Goal: Communication & Community: Answer question/provide support

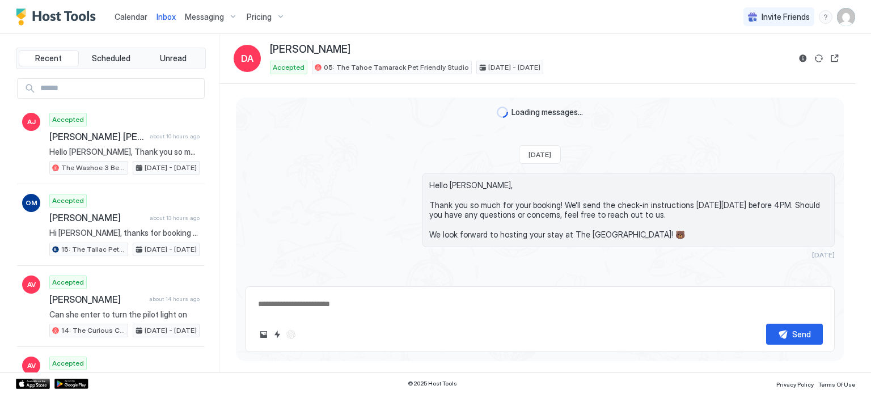
type textarea "*"
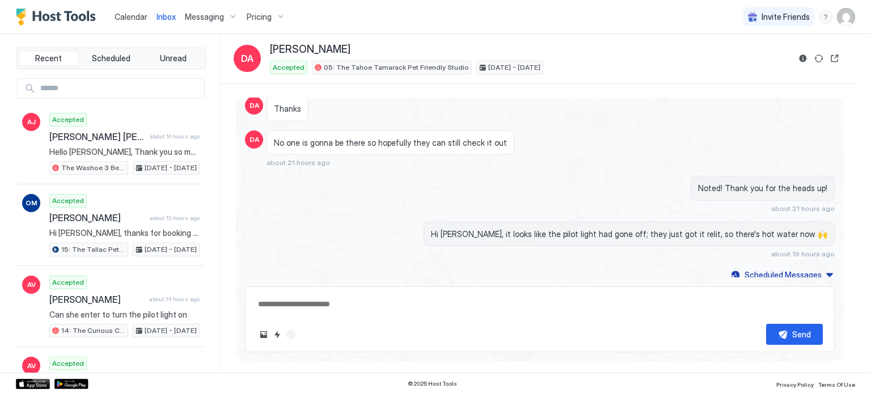
scroll to position [799, 0]
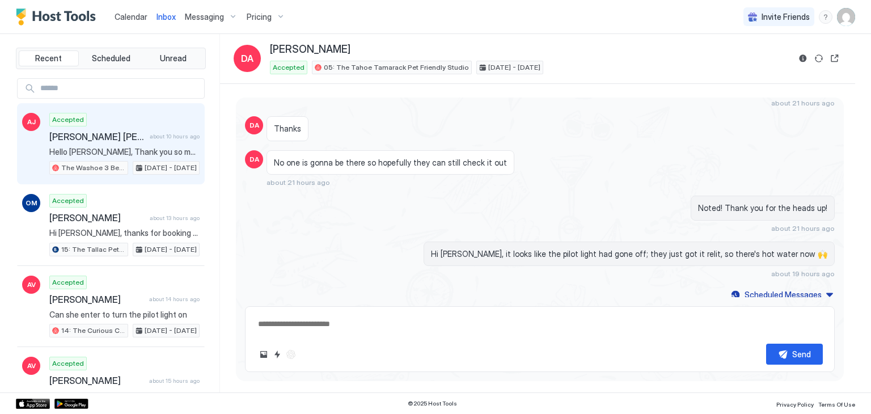
click at [138, 116] on div "Accepted [PERSON_NAME] [PERSON_NAME] about 10 hours ago Hello [PERSON_NAME], Th…" at bounding box center [124, 144] width 150 height 62
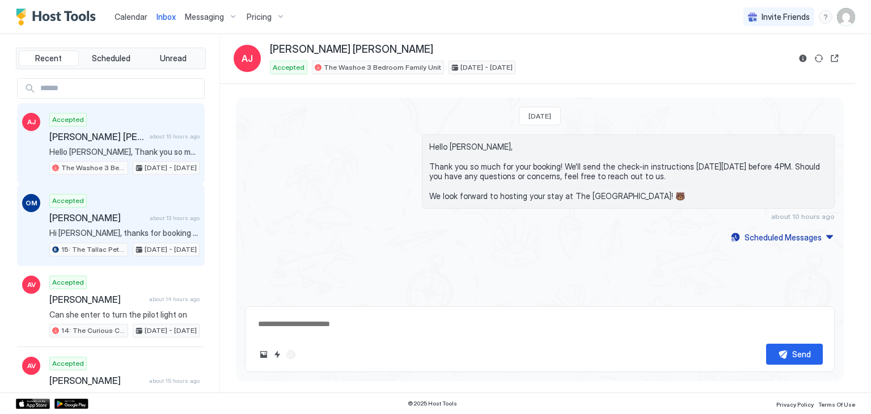
click at [152, 205] on div "Accepted [PERSON_NAME] about 13 hours ago Hi [PERSON_NAME], thanks for booking …" at bounding box center [124, 225] width 150 height 62
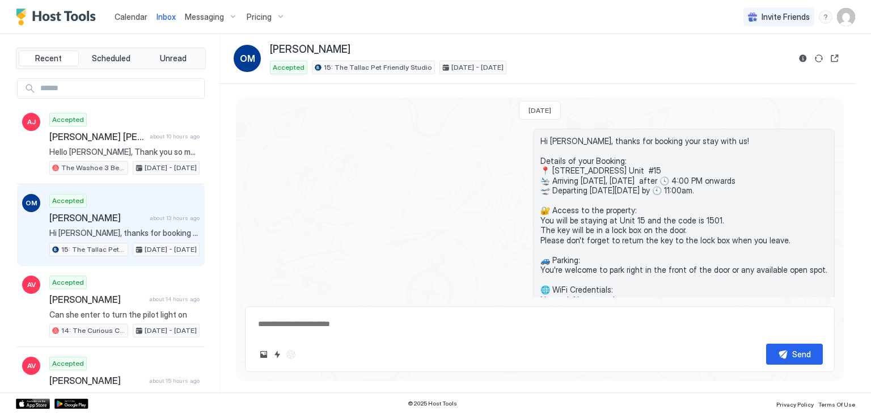
scroll to position [61, 0]
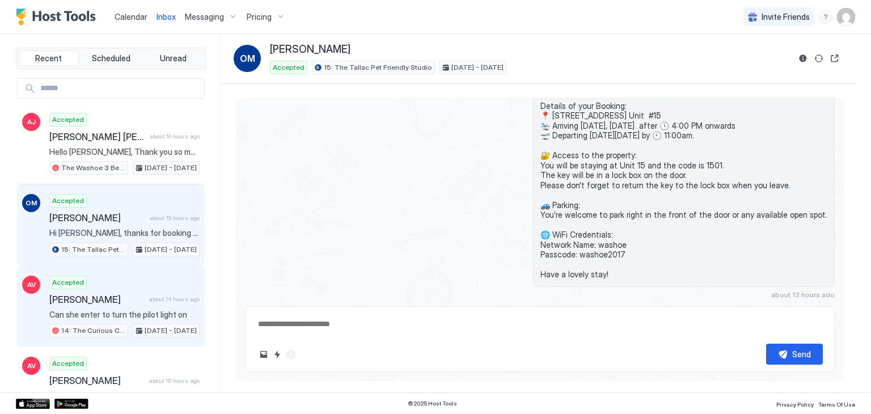
click at [150, 297] on span "about 14 hours ago" at bounding box center [174, 298] width 50 height 7
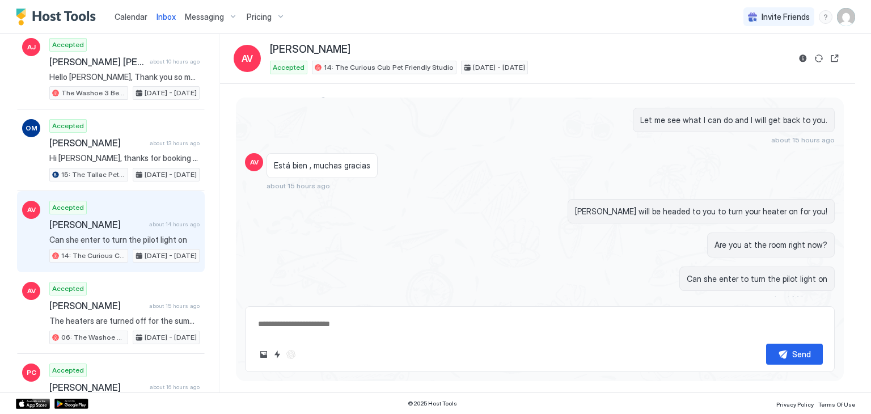
scroll to position [75, 0]
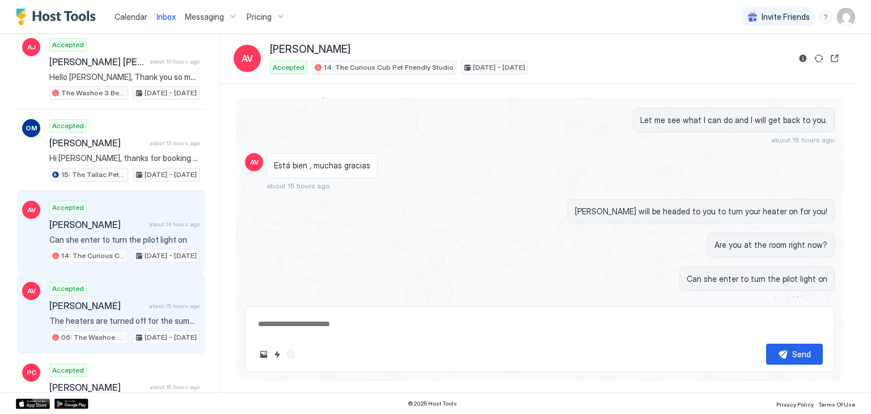
click at [146, 295] on div "Accepted [PERSON_NAME] about 15 hours ago The heaters are turned off for the su…" at bounding box center [124, 313] width 150 height 62
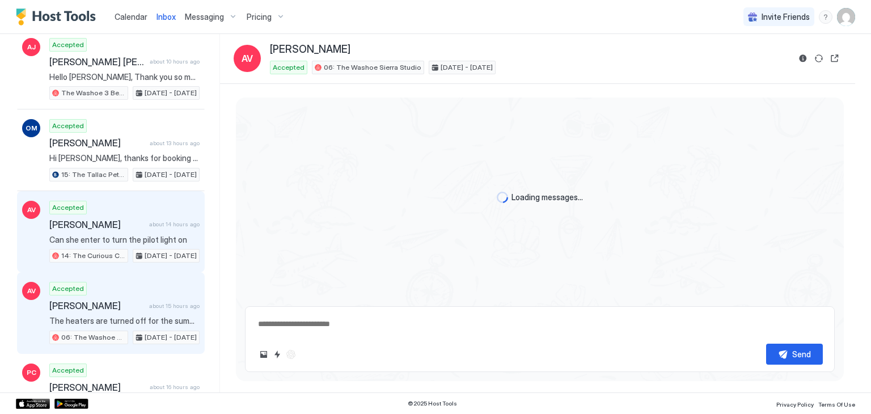
click at [154, 235] on span "Can she enter to turn the pilot light on" at bounding box center [124, 240] width 150 height 10
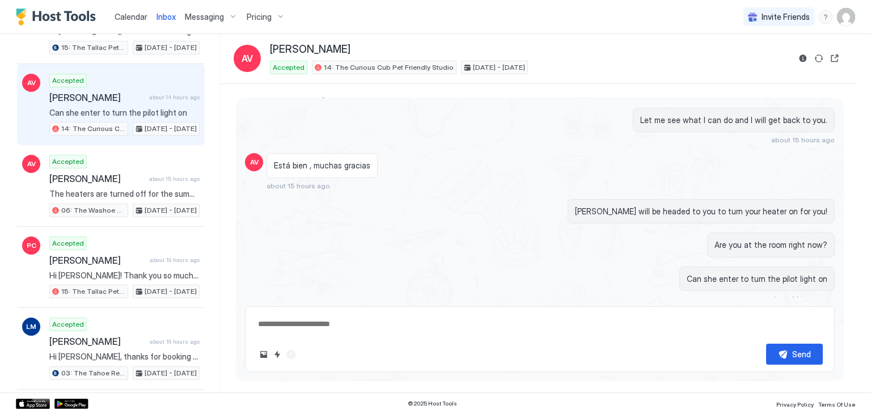
scroll to position [209, 0]
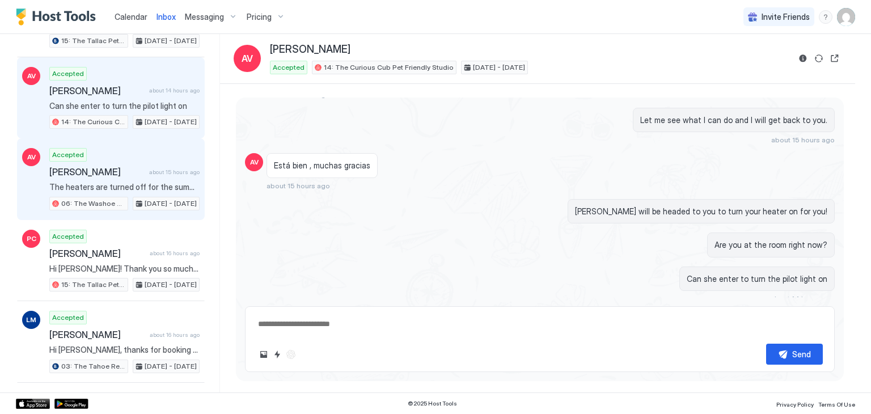
click at [143, 169] on div "[PERSON_NAME] about 15 hours ago" at bounding box center [124, 171] width 150 height 11
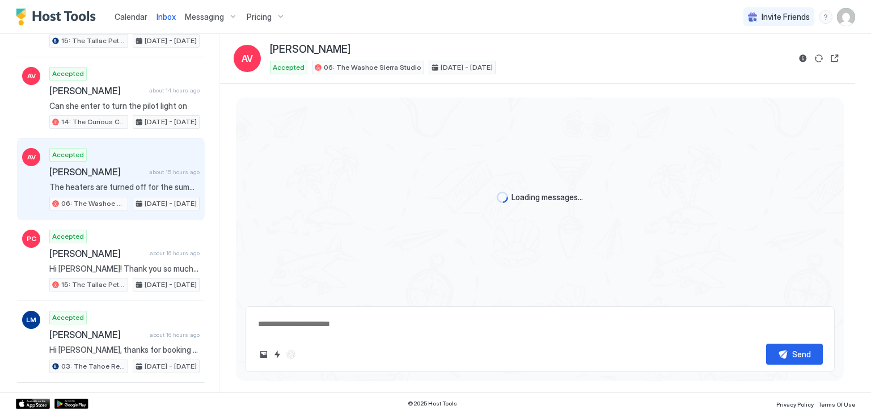
scroll to position [513, 0]
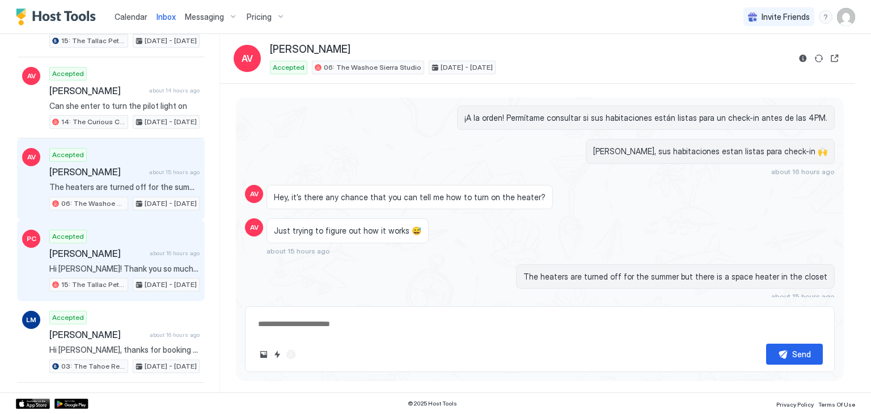
click at [150, 250] on span "about 16 hours ago" at bounding box center [175, 253] width 50 height 7
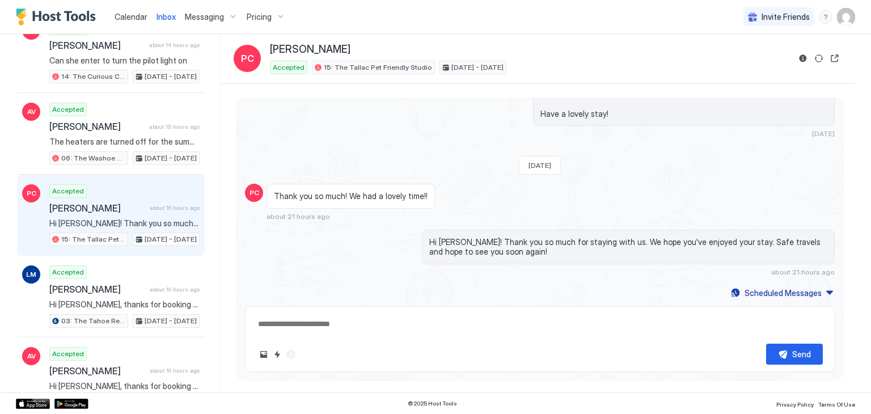
scroll to position [256, 0]
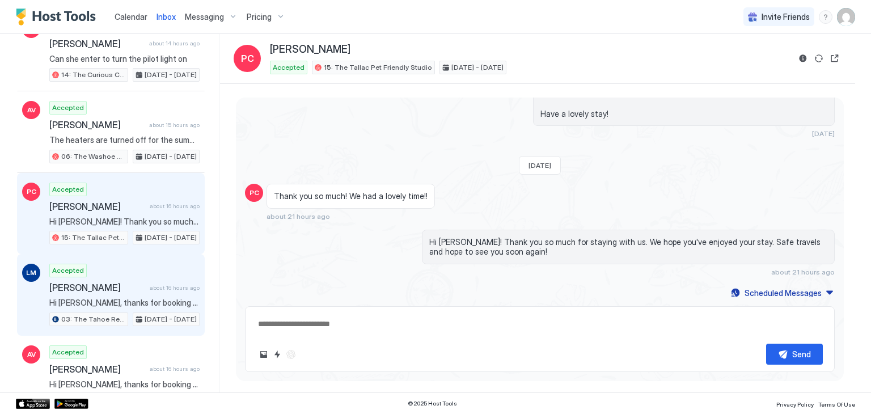
click at [150, 259] on div "LM Accepted [PERSON_NAME] about 16 hours ago Hi [PERSON_NAME], thanks for booki…" at bounding box center [111, 295] width 188 height 82
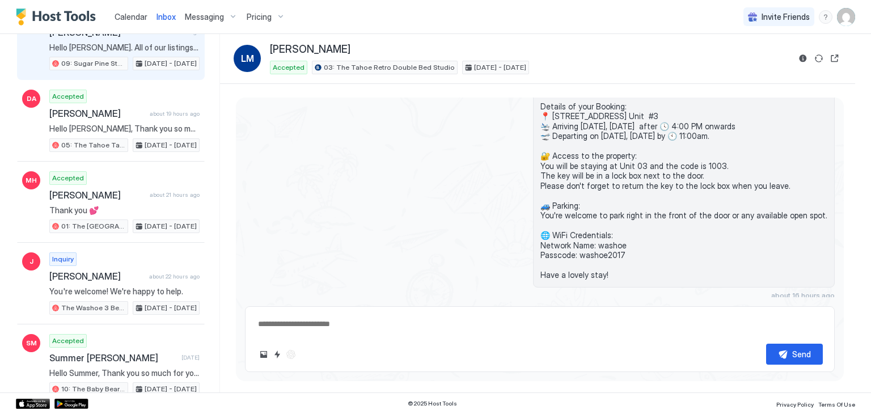
scroll to position [755, 0]
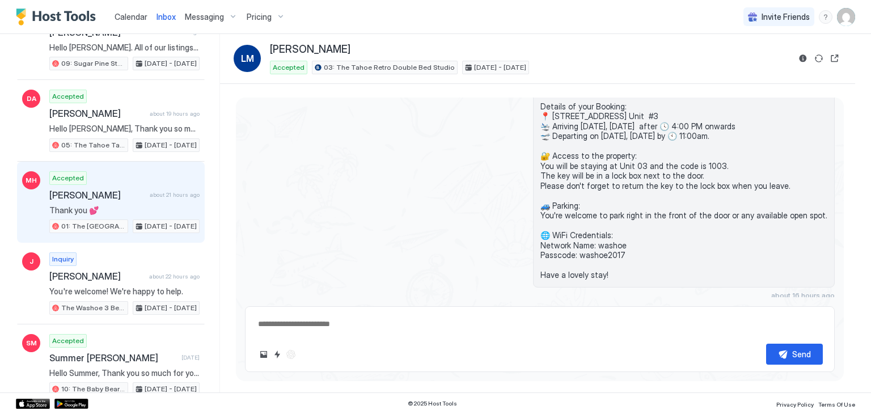
click at [155, 221] on span "[DATE] - [DATE]" at bounding box center [171, 226] width 52 height 10
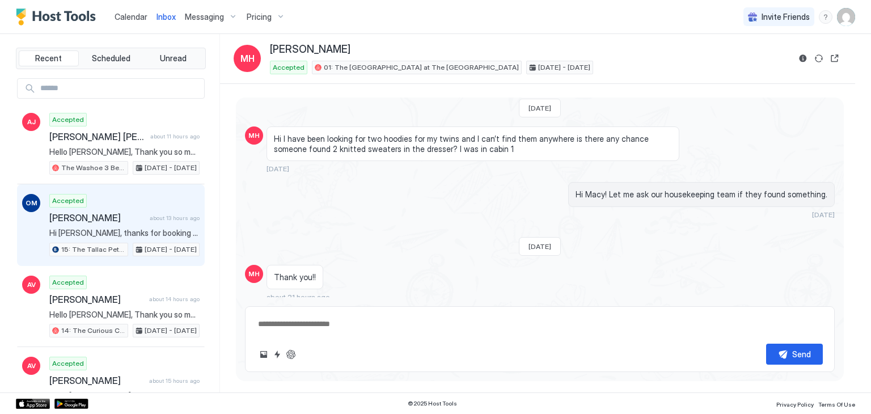
click at [142, 218] on div "[PERSON_NAME] about 13 hours ago" at bounding box center [124, 217] width 150 height 11
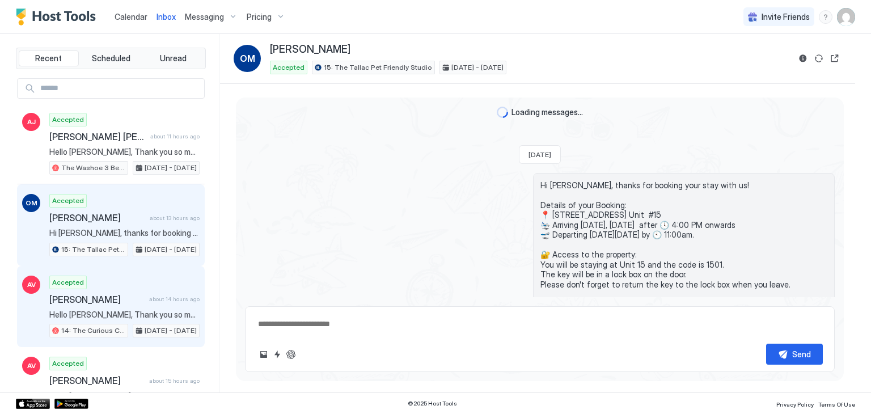
scroll to position [99, 0]
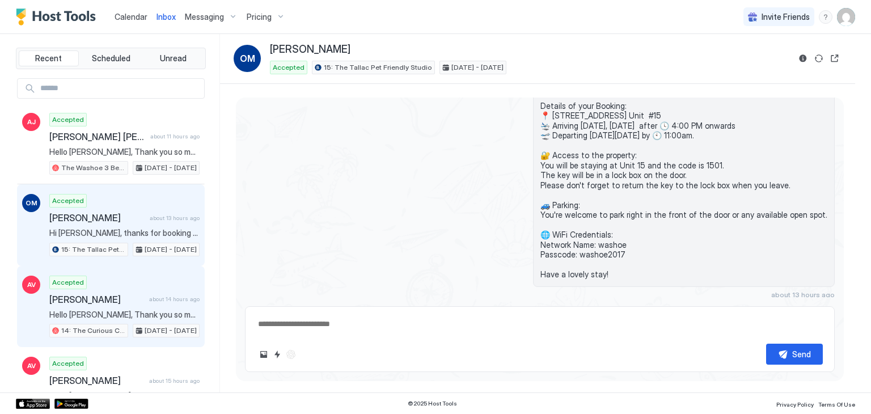
click at [132, 294] on span "[PERSON_NAME]" at bounding box center [96, 299] width 95 height 11
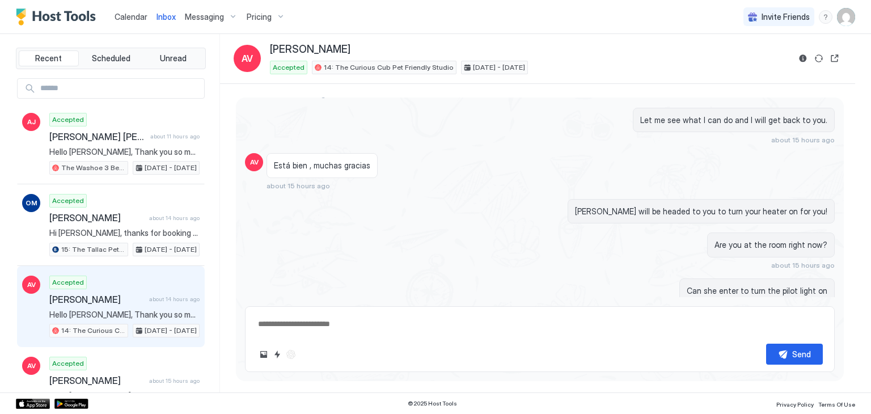
scroll to position [880, 0]
